Goal: Navigation & Orientation: Find specific page/section

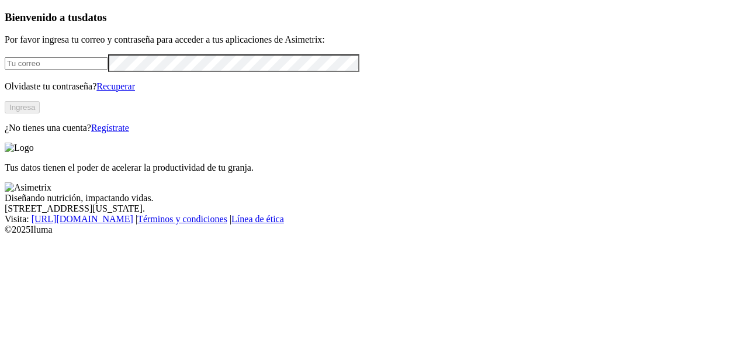
type input "[PERSON_NAME][EMAIL_ADDRESS][PERSON_NAME][DOMAIN_NAME]"
click at [40, 113] on button "Ingresa" at bounding box center [22, 107] width 35 height 12
